Goal: Find specific page/section

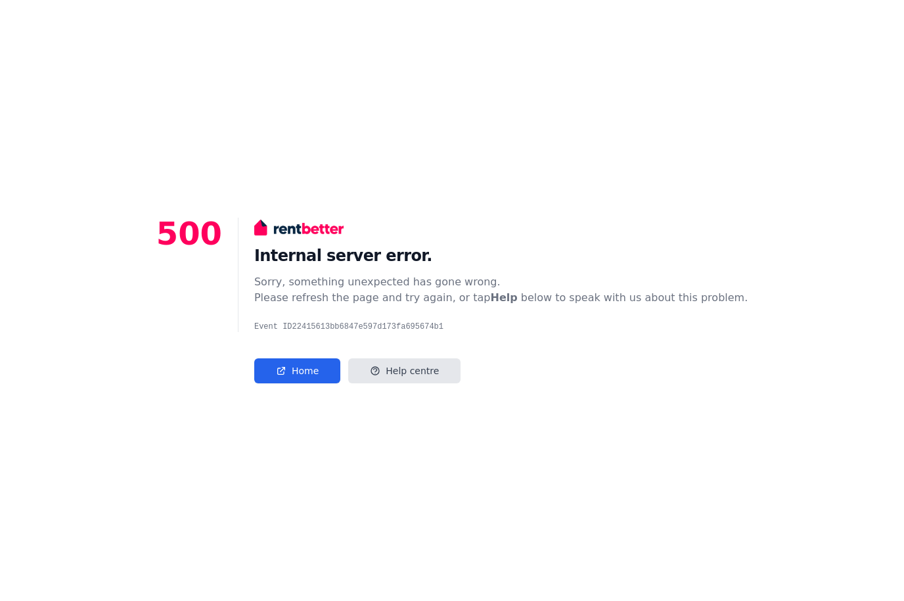
click at [655, 118] on div "500 Internal server error. Sorry, something unexpected has gone wrong. Please r…" at bounding box center [452, 300] width 904 height 601
click at [28, 242] on div "500 Internal server error. Sorry, something unexpected has gone wrong. Please r…" at bounding box center [452, 300] width 904 height 601
click at [105, 260] on div "500 Internal server error. Sorry, something unexpected has gone wrong. Please r…" at bounding box center [452, 300] width 904 height 601
click at [67, 260] on div "500 Internal server error. Sorry, something unexpected has gone wrong. Please r…" at bounding box center [452, 300] width 904 height 601
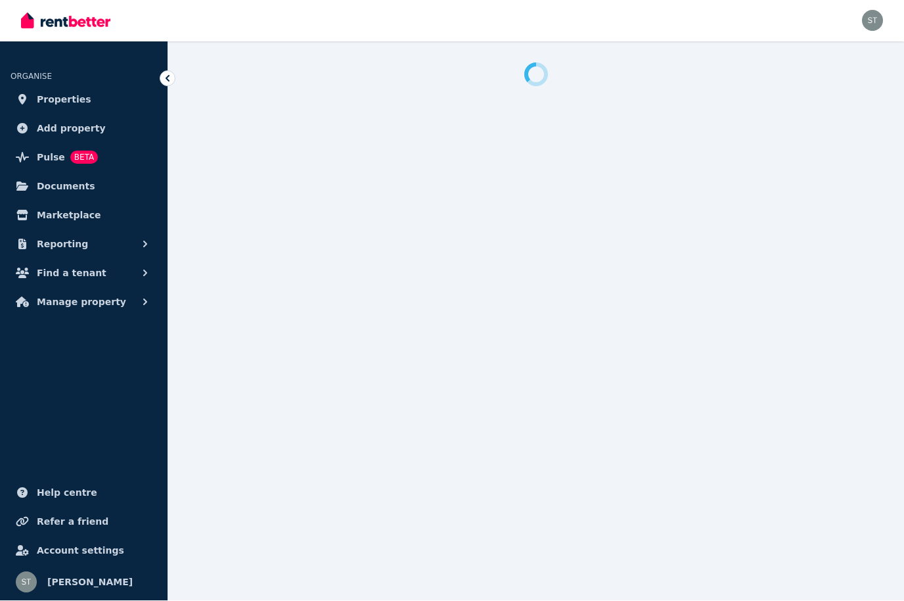
scroll to position [1, 0]
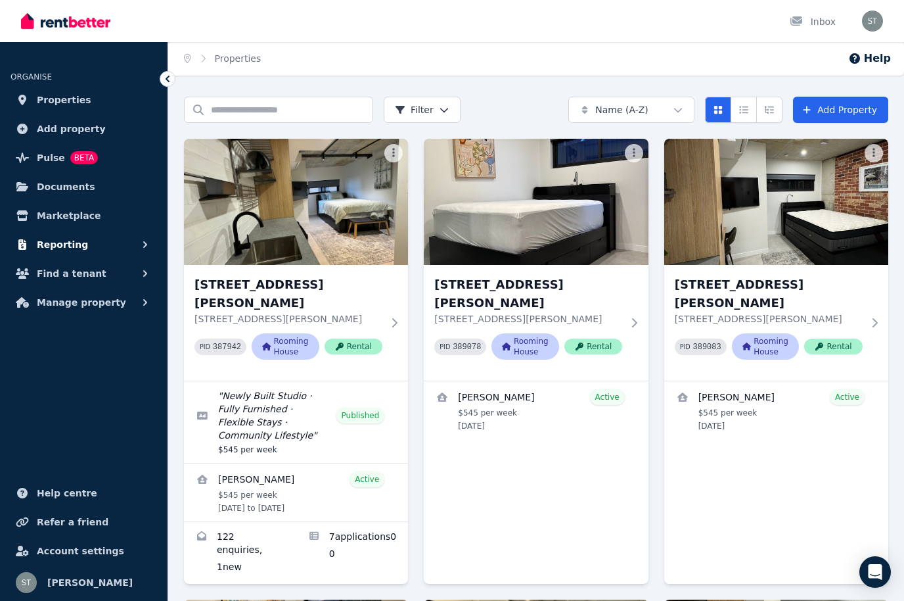
click at [51, 246] on span "Reporting" at bounding box center [62, 245] width 51 height 16
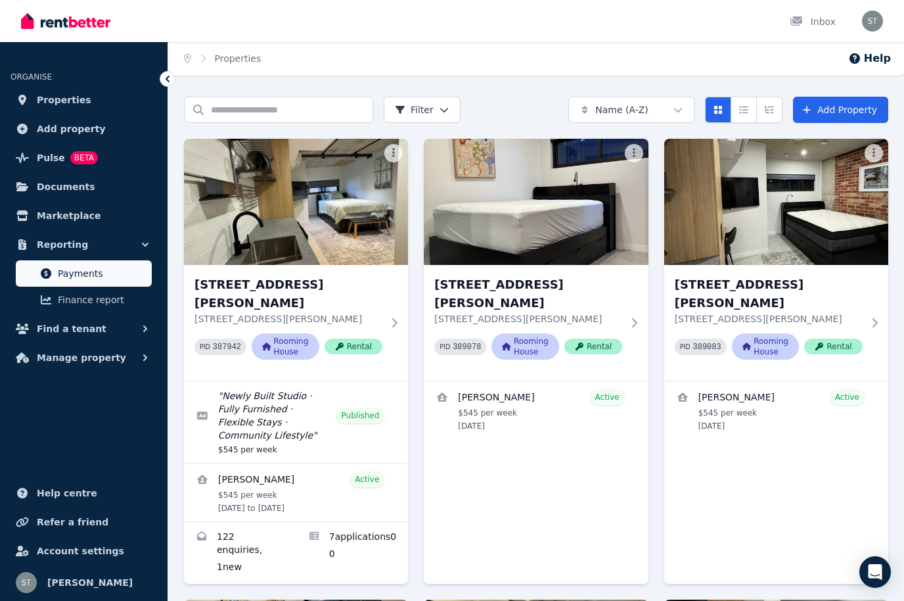
click at [72, 276] on span "Payments" at bounding box center [102, 273] width 89 height 16
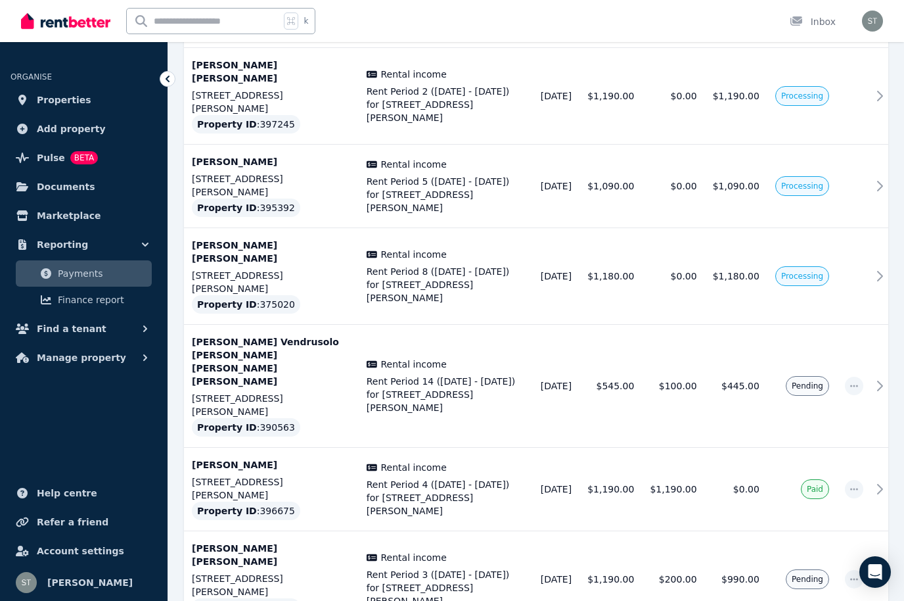
scroll to position [1807, 0]
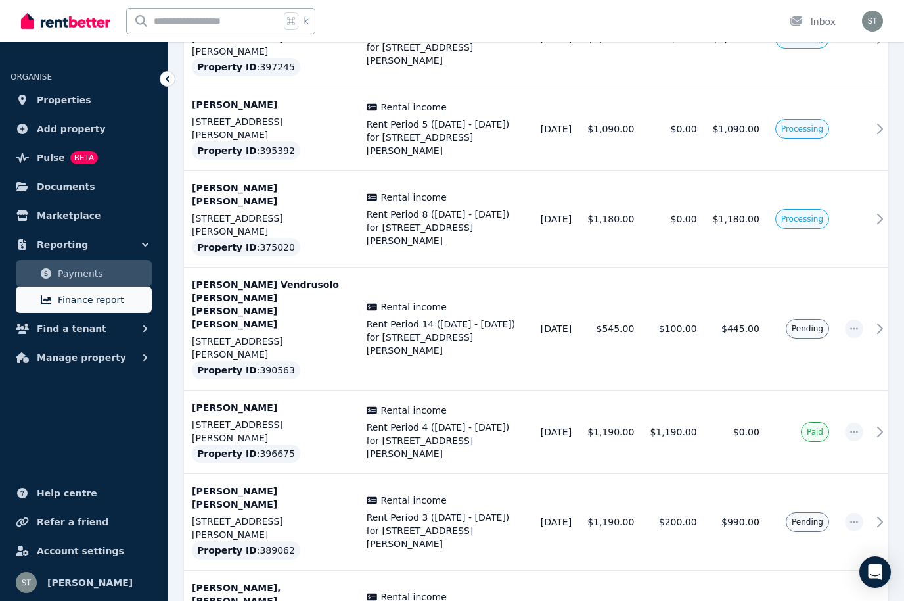
click at [77, 304] on span "Finance report" at bounding box center [102, 300] width 89 height 16
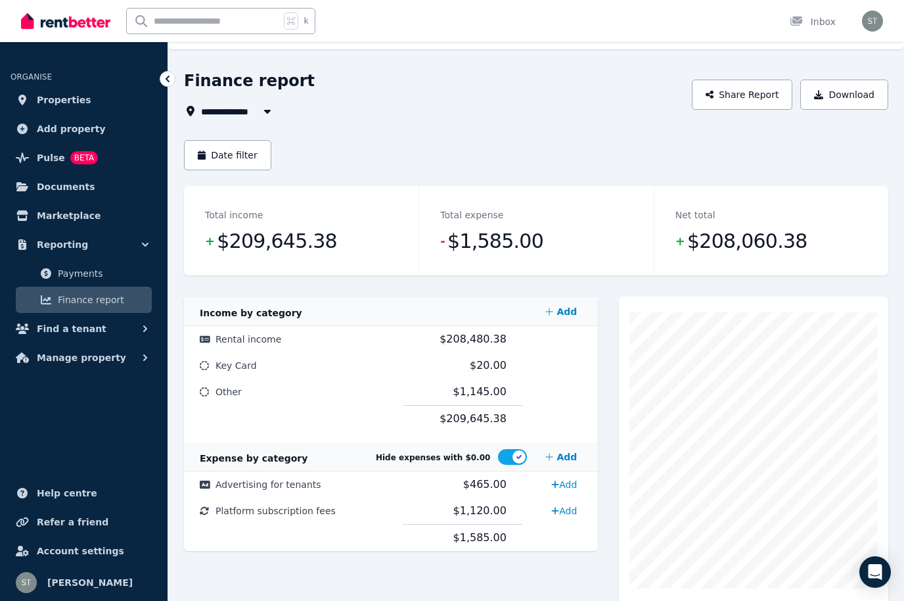
scroll to position [30, 0]
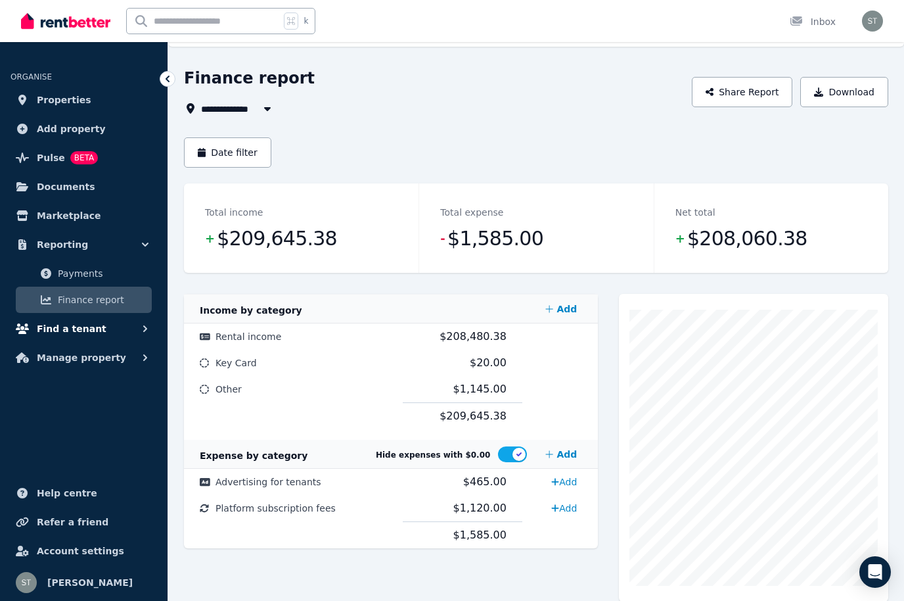
click at [64, 330] on span "Find a tenant" at bounding box center [72, 329] width 70 height 16
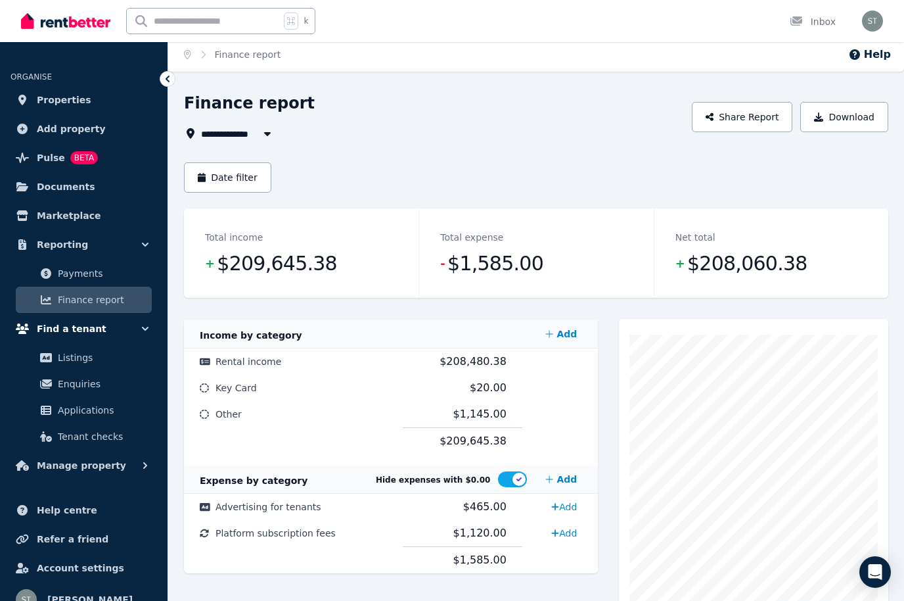
scroll to position [0, 0]
